Goal: Task Accomplishment & Management: Use online tool/utility

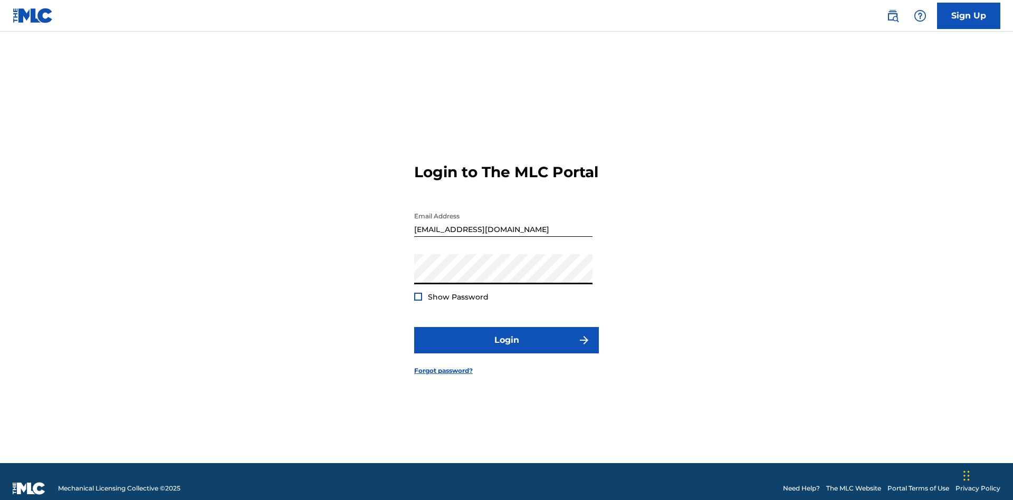
scroll to position [14, 0]
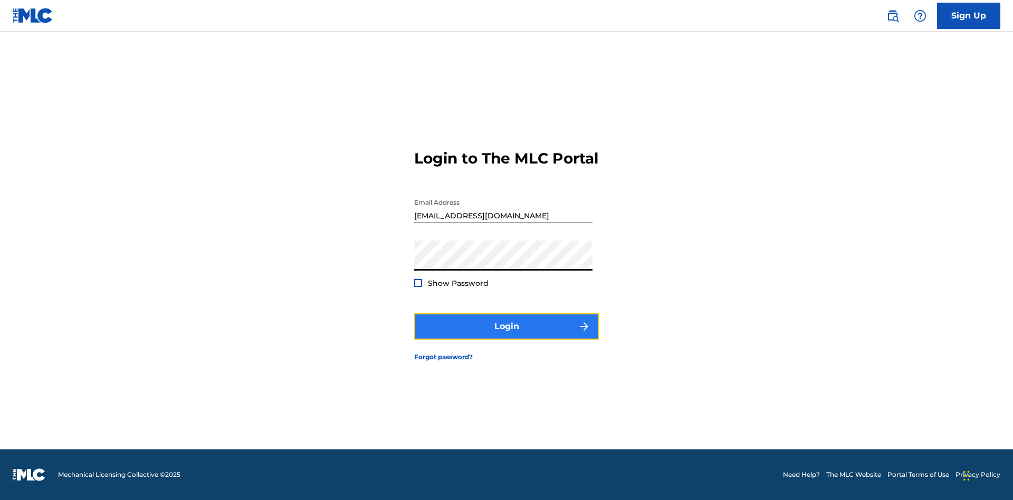
click at [507, 336] on button "Login" at bounding box center [506, 326] width 185 height 26
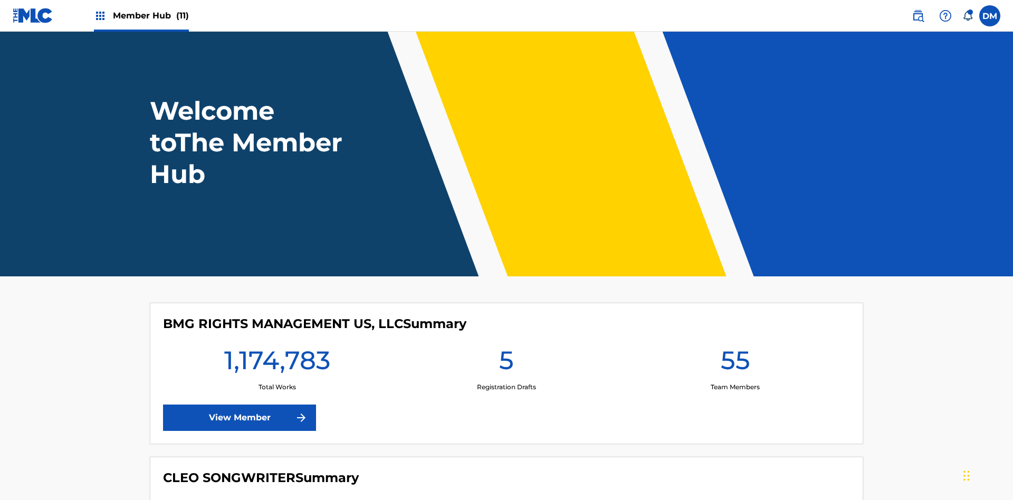
click at [150, 15] on span "Member Hub (11)" at bounding box center [151, 15] width 76 height 12
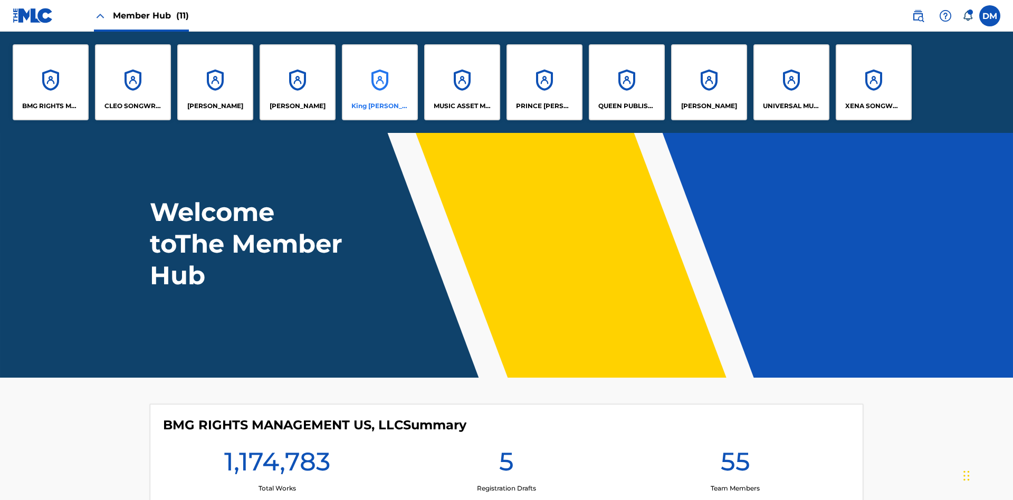
click at [379, 106] on p "King [PERSON_NAME]" at bounding box center [380, 105] width 58 height 9
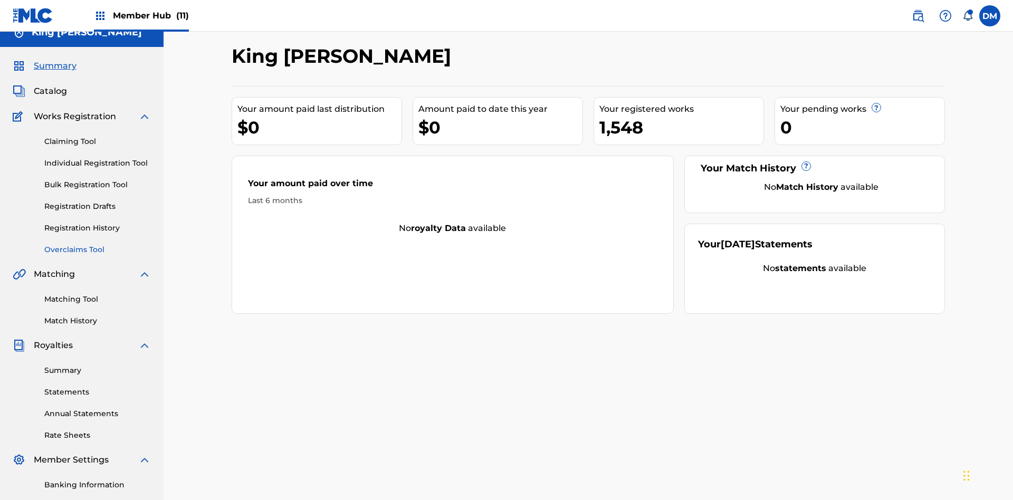
click at [98, 244] on link "Overclaims Tool" at bounding box center [97, 249] width 107 height 11
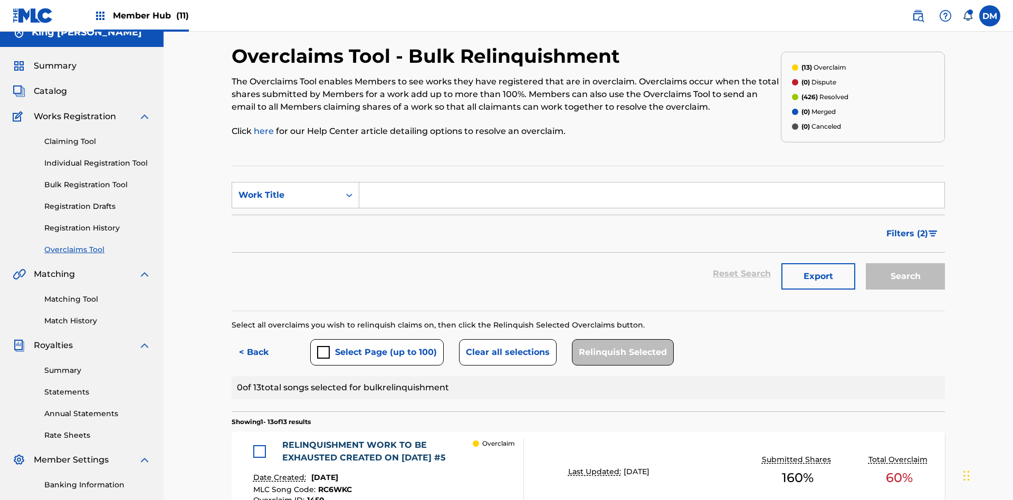
scroll to position [290, 0]
